Goal: Information Seeking & Learning: Learn about a topic

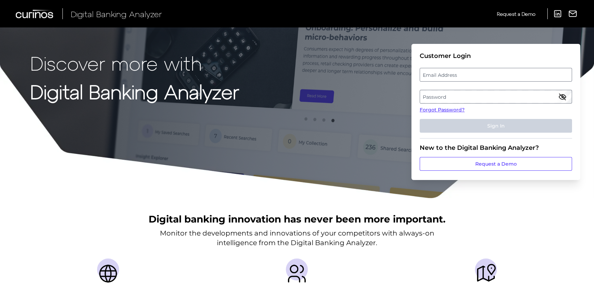
click at [477, 75] on label "Email Address" at bounding box center [495, 75] width 151 height 12
click at [477, 75] on input "email" at bounding box center [496, 75] width 152 height 14
type input "[PERSON_NAME][EMAIL_ADDRESS][PERSON_NAME][DOMAIN_NAME]"
click at [446, 97] on label "Password" at bounding box center [495, 97] width 151 height 12
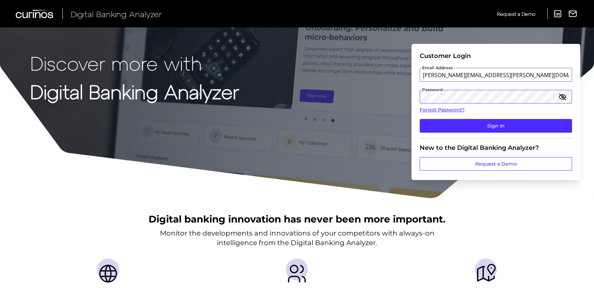
click at [420, 119] on button "Sign In" at bounding box center [496, 126] width 152 height 14
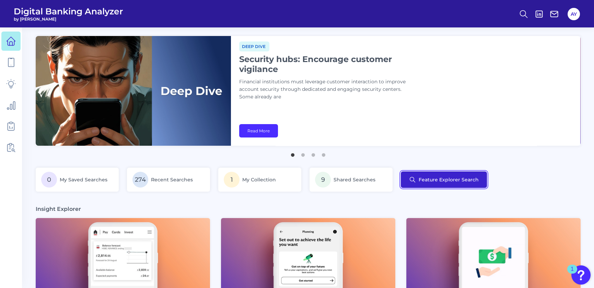
click at [442, 179] on button "Feature Explorer Search" at bounding box center [444, 180] width 86 height 16
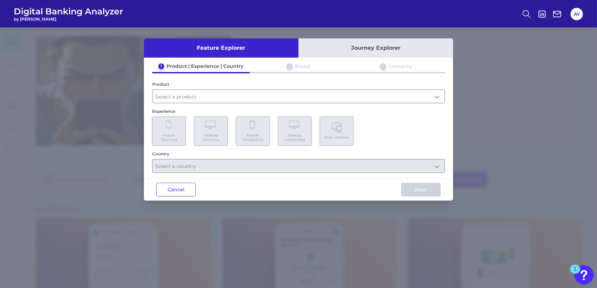
click at [360, 54] on button "Journey Explorer" at bounding box center [375, 47] width 155 height 19
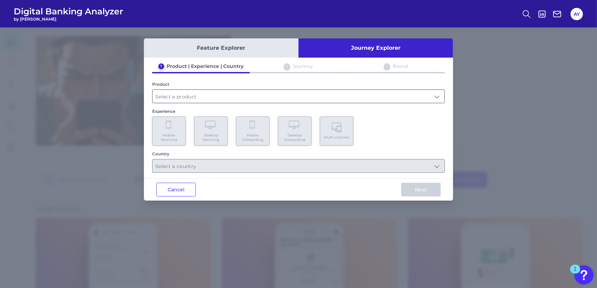
click at [196, 97] on input "text" at bounding box center [298, 96] width 292 height 13
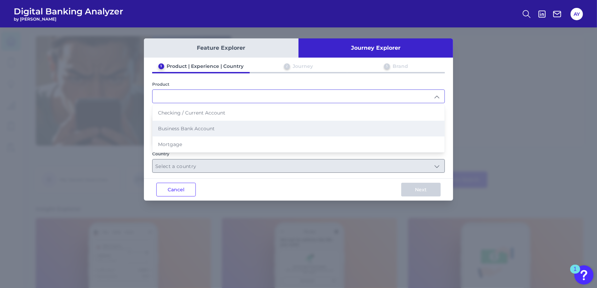
click at [167, 129] on span "Business Bank Account" at bounding box center [186, 129] width 57 height 6
type input "Business Bank Account"
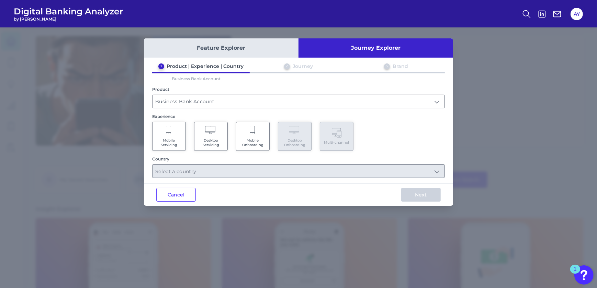
click at [247, 135] on Onboarding "Mobile Onboarding" at bounding box center [253, 136] width 34 height 29
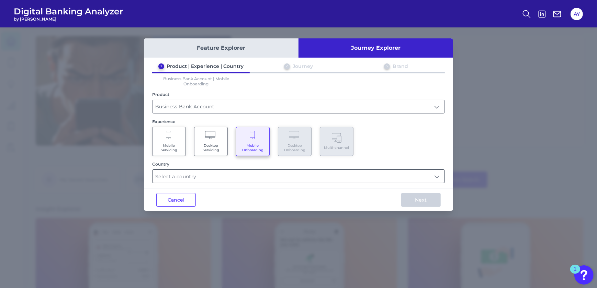
click at [185, 177] on input "text" at bounding box center [298, 176] width 292 height 13
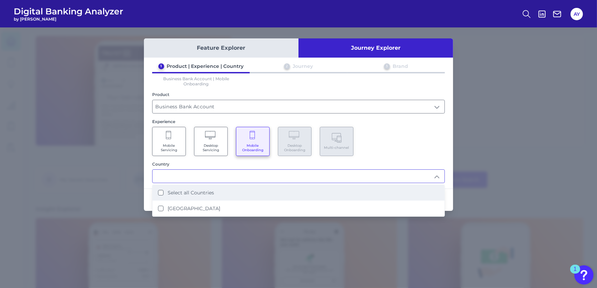
click at [159, 193] on Countries "Select all Countries" at bounding box center [160, 192] width 5 height 5
type input "Select all Countries"
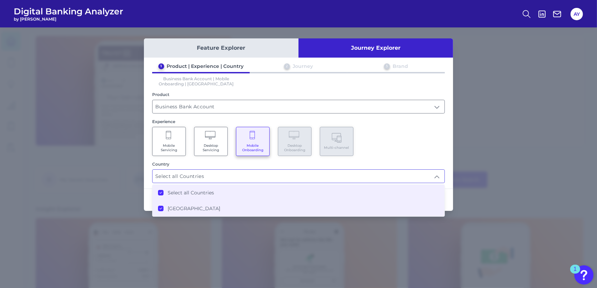
click at [448, 203] on div "Next" at bounding box center [421, 200] width 64 height 22
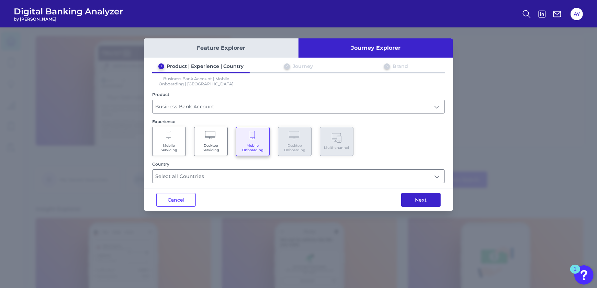
click at [426, 198] on button "Next" at bounding box center [420, 200] width 39 height 14
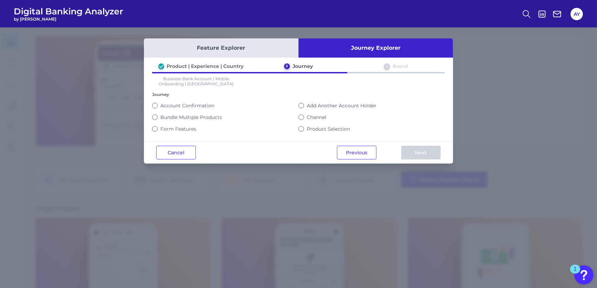
click at [310, 121] on div "Channel" at bounding box center [371, 118] width 146 height 12
click at [309, 118] on label "Channel" at bounding box center [317, 117] width 20 height 6
click at [304, 118] on button "Channel" at bounding box center [300, 117] width 5 height 5
click at [297, 117] on div "Bundle Multiple Products" at bounding box center [225, 117] width 146 height 6
click at [425, 160] on div "Previous Next" at bounding box center [388, 153] width 128 height 22
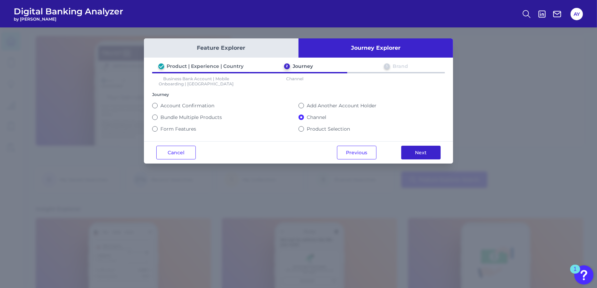
click at [422, 155] on button "Next" at bounding box center [420, 153] width 39 height 14
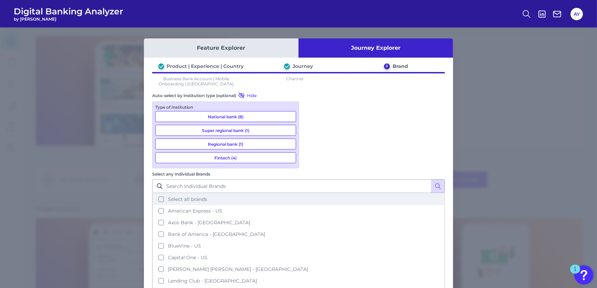
click at [311, 194] on button "Select all brands" at bounding box center [298, 200] width 291 height 12
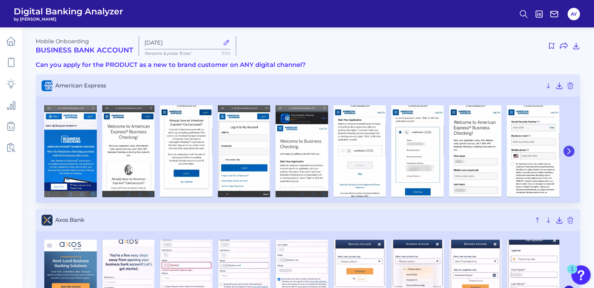
click at [570, 152] on icon at bounding box center [569, 151] width 6 height 6
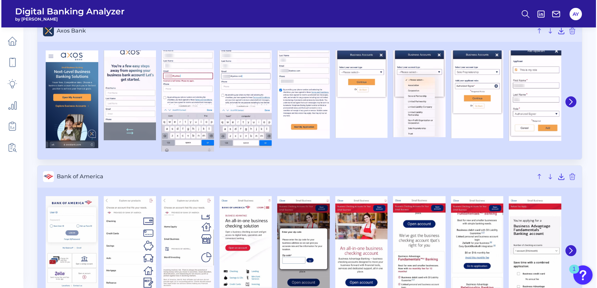
scroll to position [281, 0]
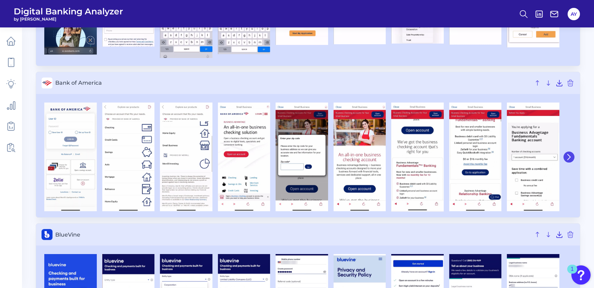
click at [572, 152] on button at bounding box center [569, 157] width 11 height 11
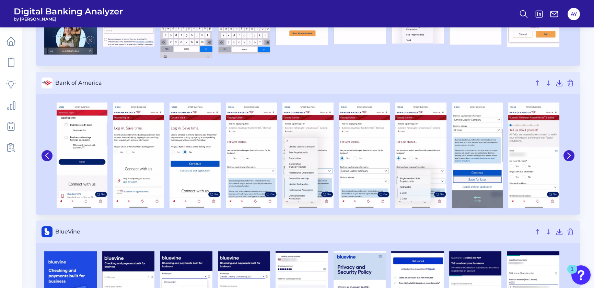
click at [484, 137] on img at bounding box center [477, 156] width 51 height 106
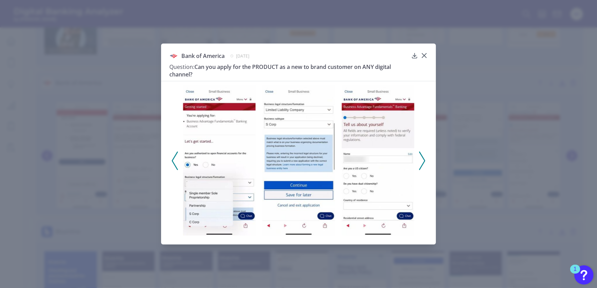
click at [303, 153] on img at bounding box center [298, 160] width 72 height 150
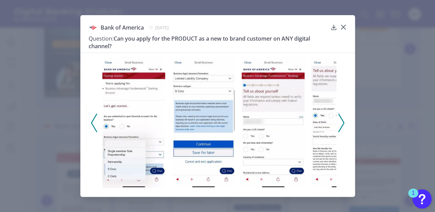
scroll to position [286, 0]
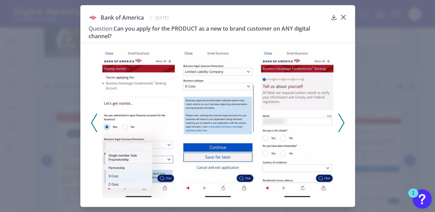
click at [345, 18] on div "Bank of America [DATE] Question: Can you apply for the PRODUCT as a new to bran…" at bounding box center [217, 106] width 275 height 202
click at [342, 18] on icon at bounding box center [343, 17] width 4 height 4
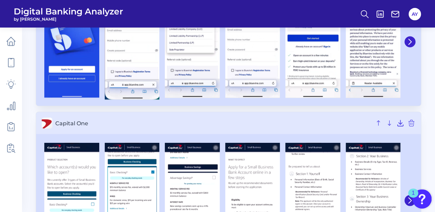
scroll to position [652, 0]
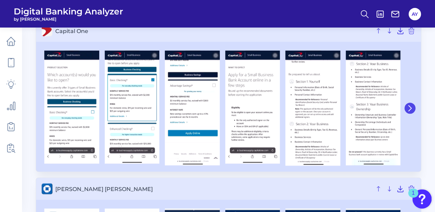
click at [409, 105] on icon at bounding box center [410, 107] width 3 height 5
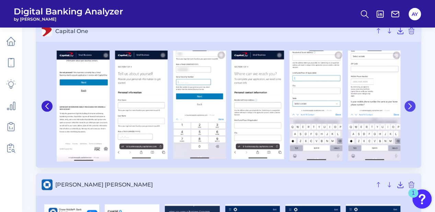
click at [409, 104] on icon at bounding box center [410, 106] width 6 height 6
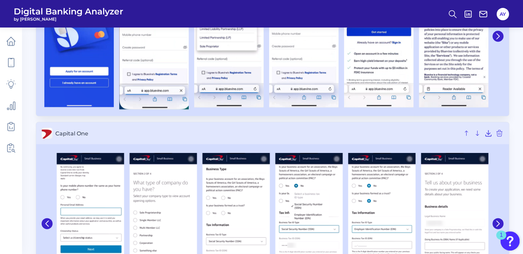
scroll to position [694, 0]
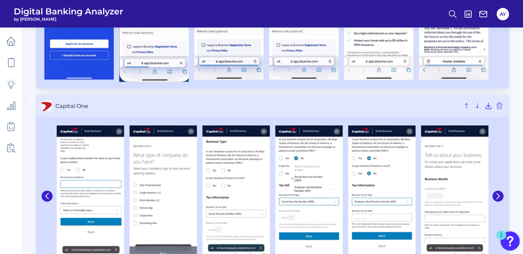
click at [165, 127] on img at bounding box center [162, 194] width 67 height 138
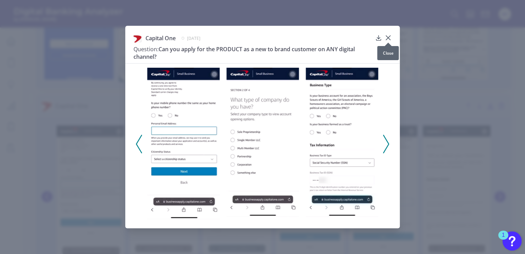
click at [392, 38] on div "Capital One [DATE] Question: Can you apply for the PRODUCT as a new to brand cu…" at bounding box center [262, 127] width 275 height 202
click at [388, 36] on icon at bounding box center [388, 37] width 7 height 7
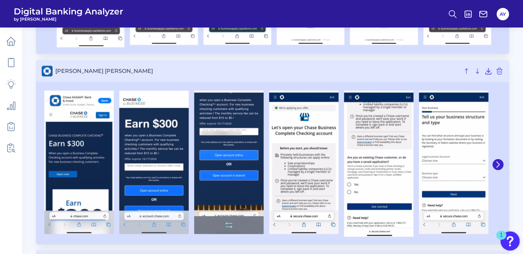
scroll to position [941, 0]
